Goal: Task Accomplishment & Management: Use online tool/utility

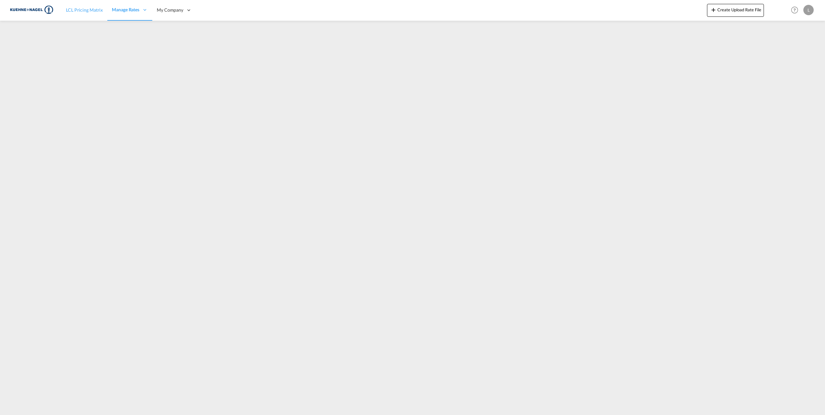
click at [81, 14] on link "LCL Pricing Matrix" at bounding box center [84, 10] width 46 height 21
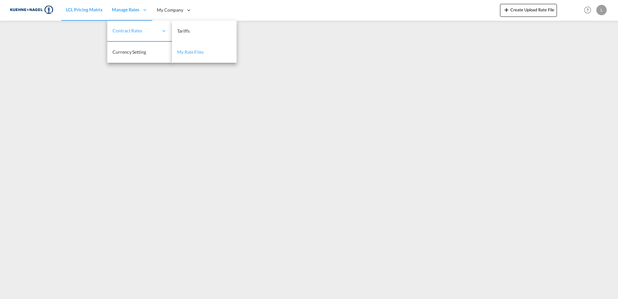
click at [188, 46] on link "My Rate Files" at bounding box center [204, 52] width 65 height 21
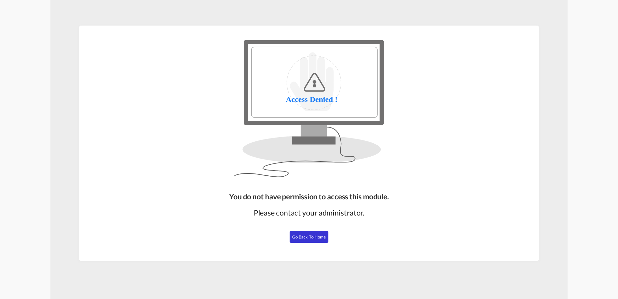
click at [294, 232] on button "Go Back to Home" at bounding box center [309, 237] width 39 height 12
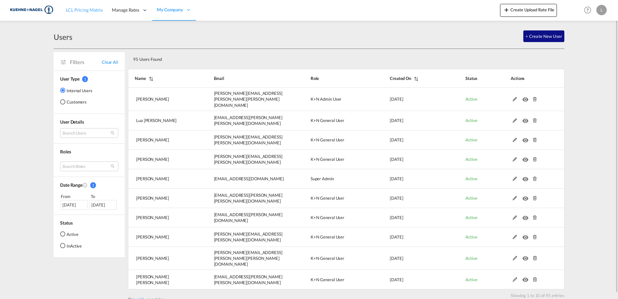
click at [77, 11] on span "LCL Pricing Matrix" at bounding box center [84, 9] width 37 height 5
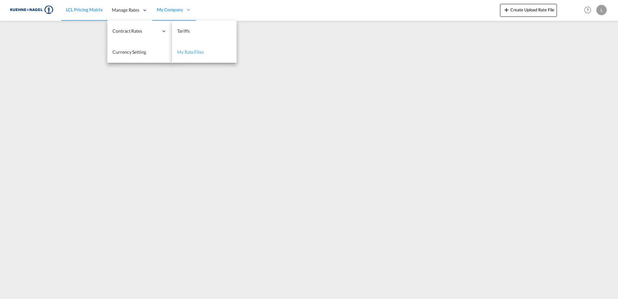
click at [196, 51] on span "My Rate Files" at bounding box center [190, 51] width 27 height 5
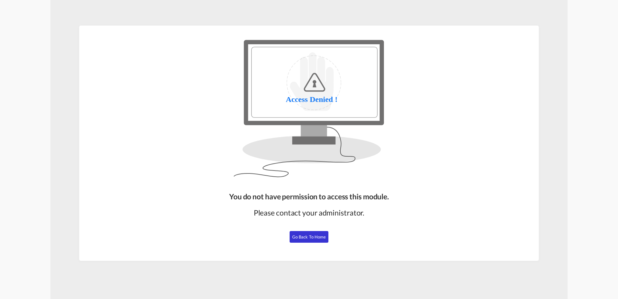
click at [308, 235] on span "Go Back to Home" at bounding box center [309, 236] width 34 height 5
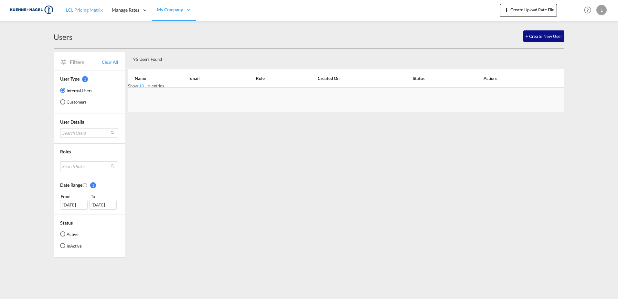
click at [88, 13] on span "LCL Pricing Matrix" at bounding box center [84, 10] width 37 height 6
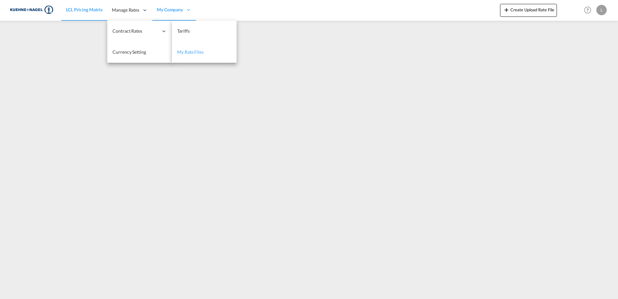
click at [194, 49] on span "My Rate Files" at bounding box center [190, 51] width 27 height 5
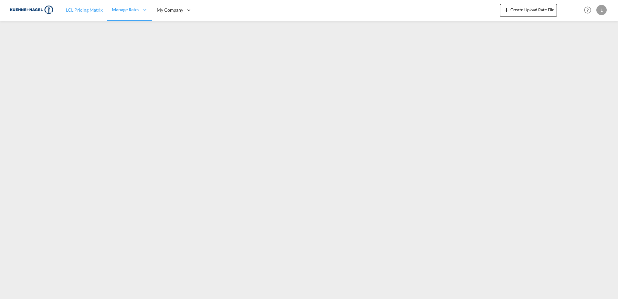
click at [90, 16] on link "LCL Pricing Matrix" at bounding box center [84, 10] width 46 height 21
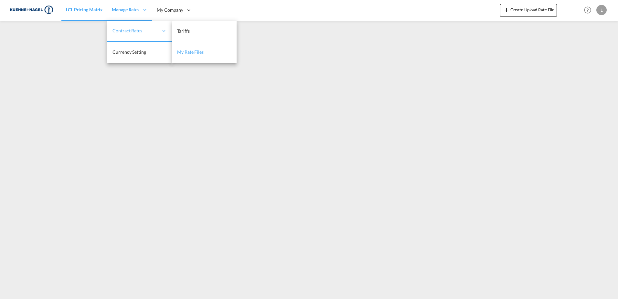
click at [182, 48] on link "My Rate Files" at bounding box center [204, 52] width 65 height 21
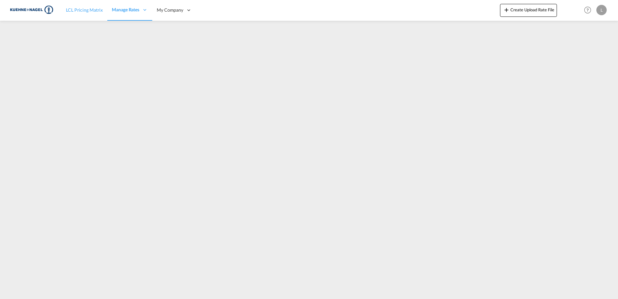
click at [85, 11] on span "LCL Pricing Matrix" at bounding box center [84, 9] width 37 height 5
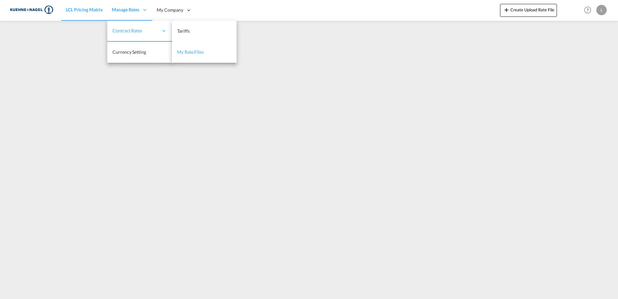
click at [187, 51] on span "My Rate Files" at bounding box center [190, 51] width 27 height 5
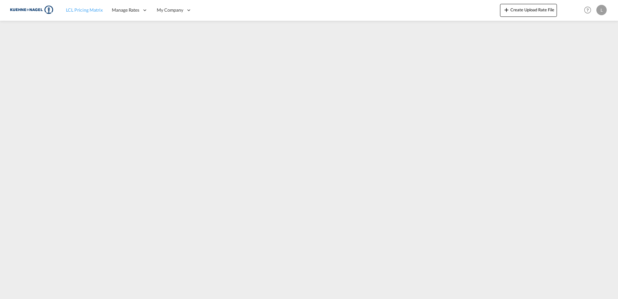
click at [76, 10] on span "LCL Pricing Matrix" at bounding box center [84, 9] width 37 height 5
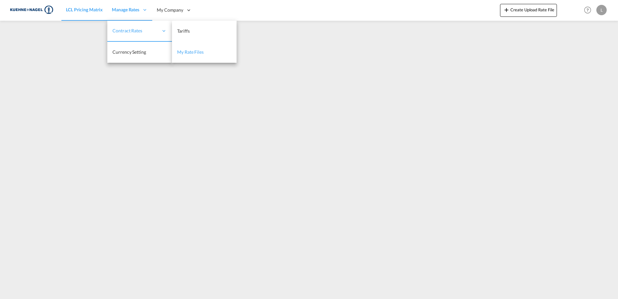
click at [194, 54] on span "My Rate Files" at bounding box center [190, 51] width 27 height 5
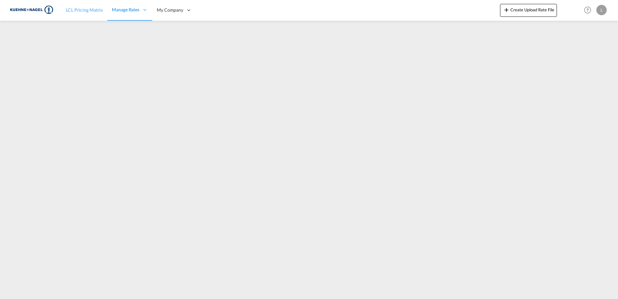
click at [82, 13] on span "LCL Pricing Matrix" at bounding box center [84, 9] width 37 height 5
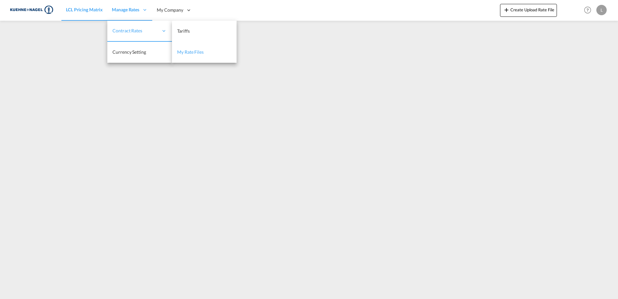
click at [191, 49] on span "My Rate Files" at bounding box center [190, 51] width 27 height 5
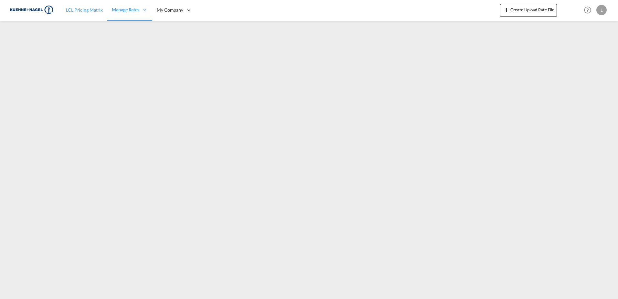
click at [77, 15] on link "LCL Pricing Matrix" at bounding box center [84, 10] width 46 height 21
